Goal: Task Accomplishment & Management: Manage account settings

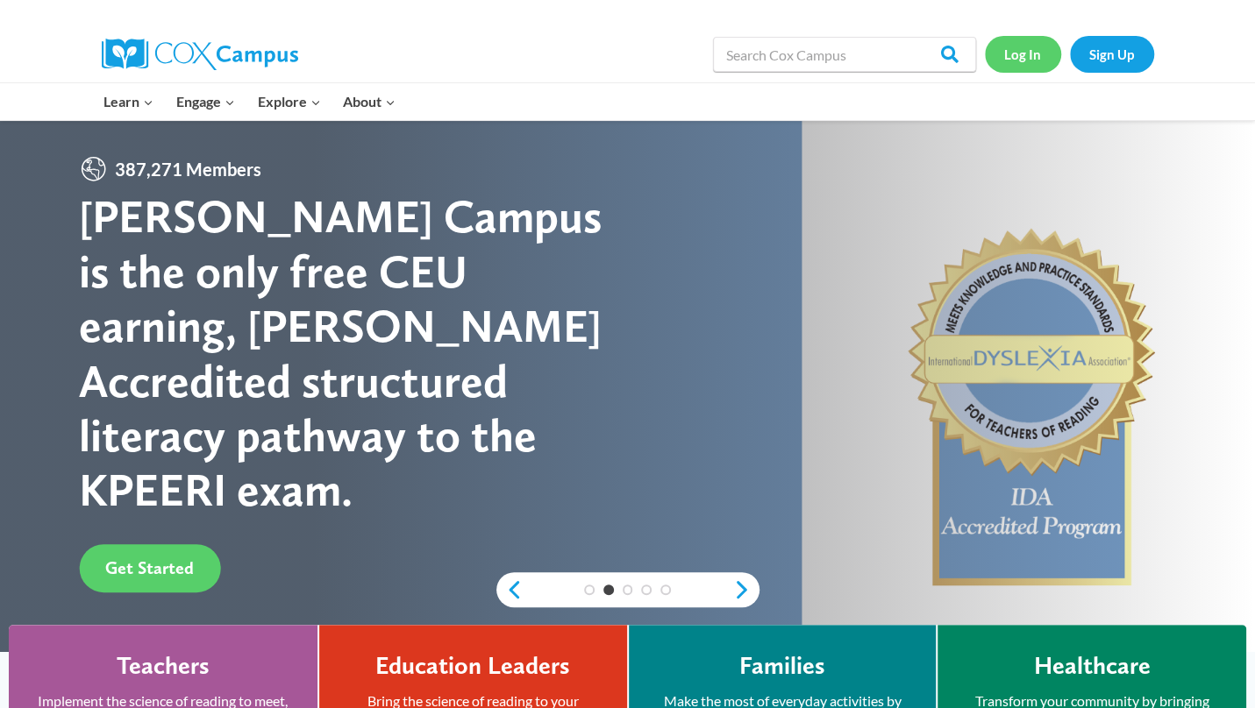
click at [1028, 57] on link "Log In" at bounding box center [1023, 54] width 76 height 36
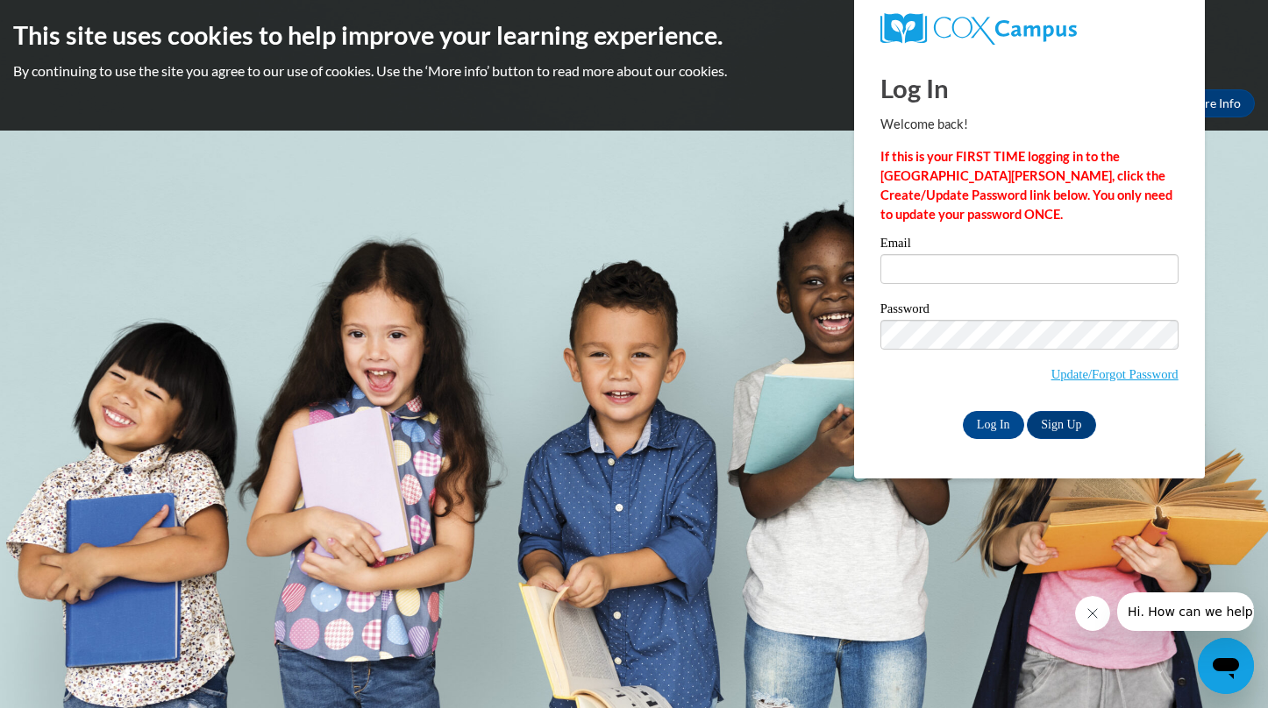
click at [696, 190] on body "This site uses cookies to help improve your learning experience. By continuing …" at bounding box center [634, 354] width 1268 height 708
click at [907, 274] on input "Email" at bounding box center [1029, 269] width 298 height 30
type input "[EMAIL_ADDRESS][DOMAIN_NAME]"
click at [989, 426] on input "Log In" at bounding box center [993, 425] width 61 height 28
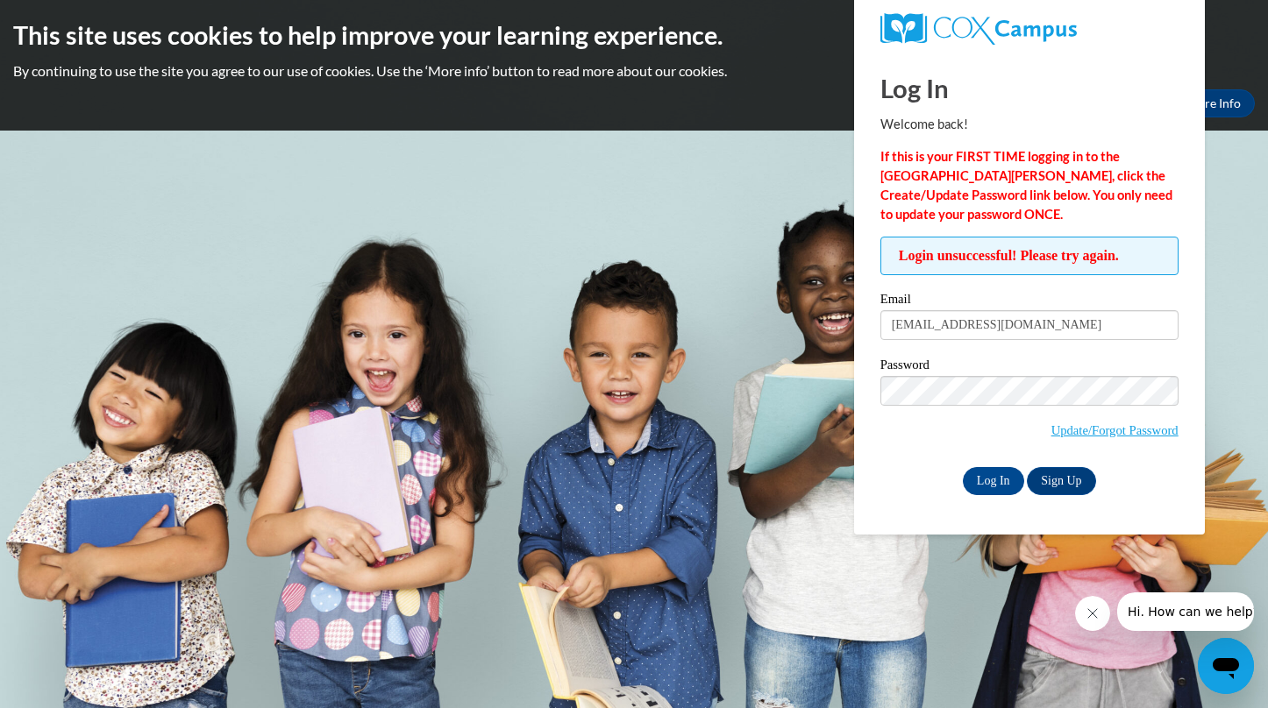
click at [1221, 352] on body "This site uses cookies to help improve your learning experience. By continuing …" at bounding box center [634, 354] width 1268 height 708
click at [1010, 478] on input "Log In" at bounding box center [993, 481] width 61 height 28
click at [1219, 332] on body "This site uses cookies to help improve your learning experience. By continuing …" at bounding box center [634, 354] width 1268 height 708
click at [992, 479] on input "Log In" at bounding box center [993, 481] width 61 height 28
click at [1122, 427] on link "Update/Forgot Password" at bounding box center [1114, 430] width 127 height 14
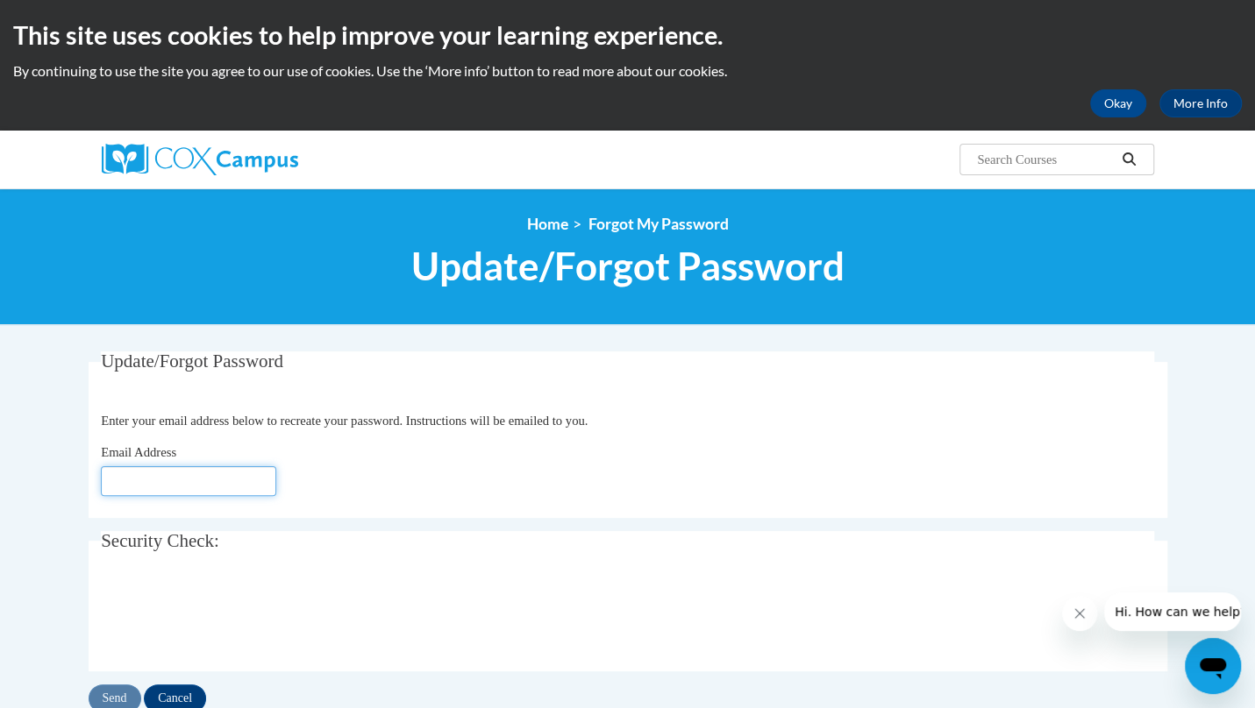
click at [160, 488] on input "Email Address" at bounding box center [188, 481] width 175 height 30
type input "[EMAIL_ADDRESS][DOMAIN_NAME]"
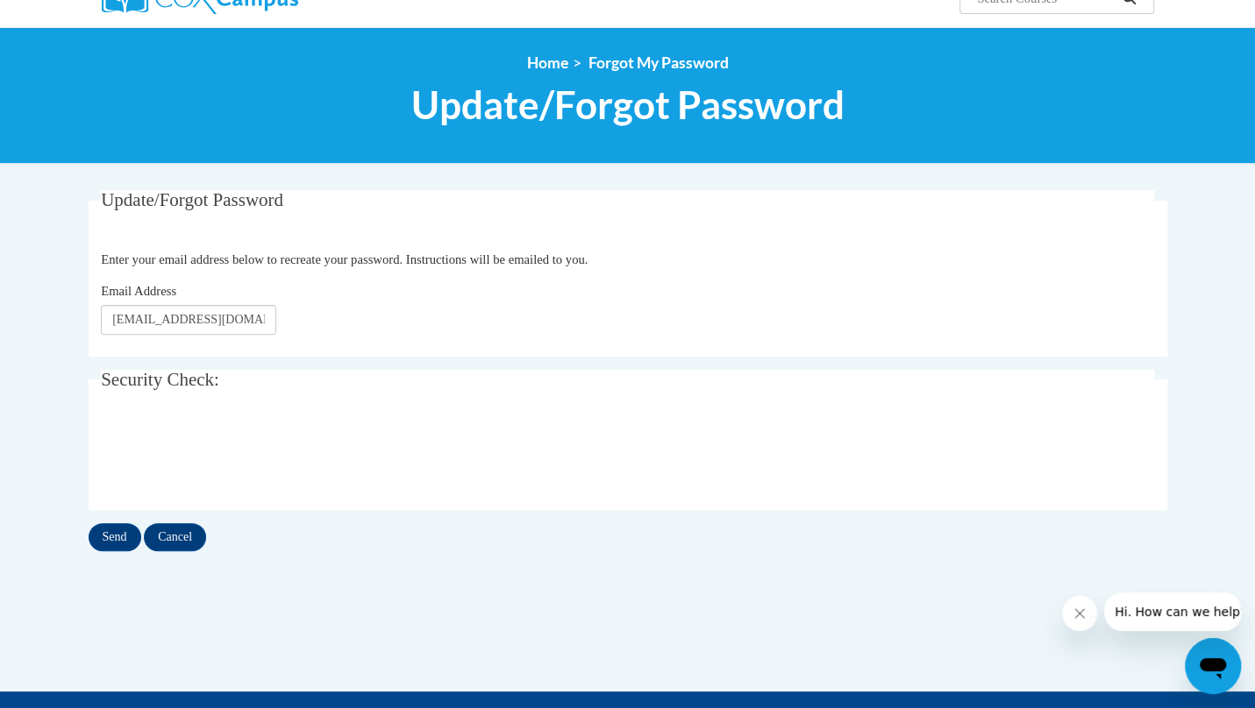
scroll to position [160, 0]
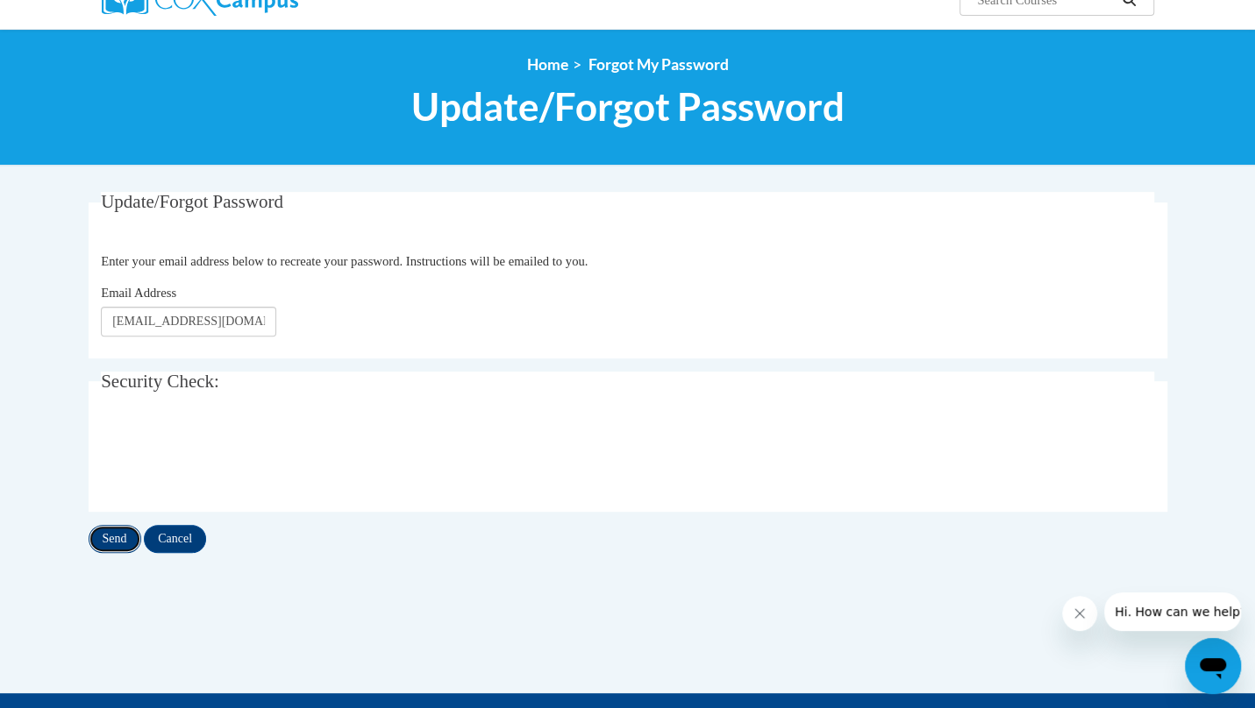
click at [116, 536] on input "Send" at bounding box center [115, 539] width 53 height 28
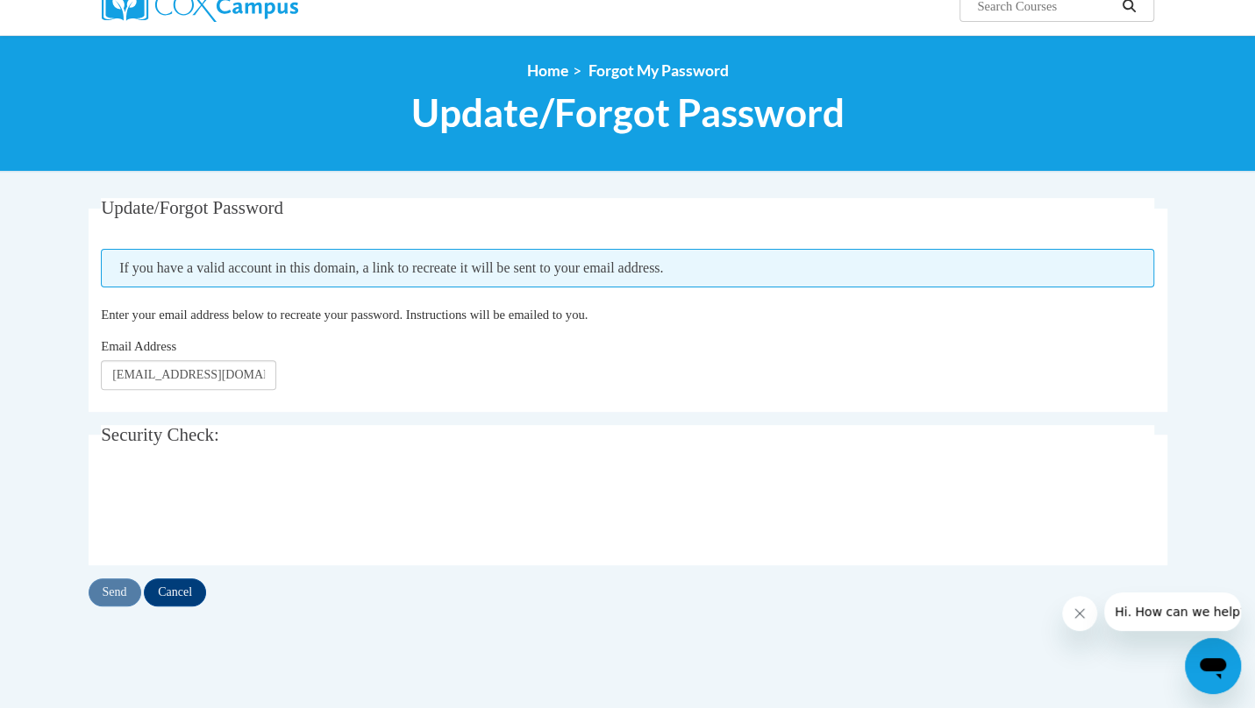
scroll to position [161, 0]
